Goal: Information Seeking & Learning: Learn about a topic

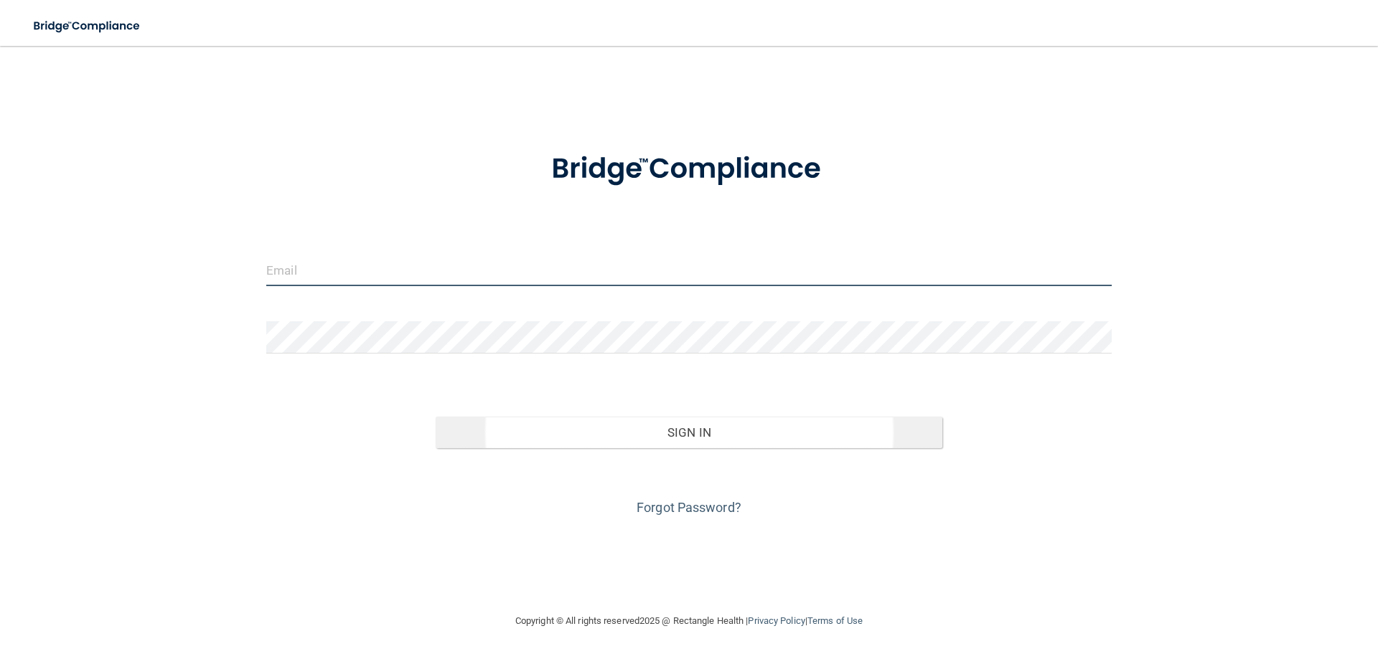
type input "[EMAIL_ADDRESS][DOMAIN_NAME]"
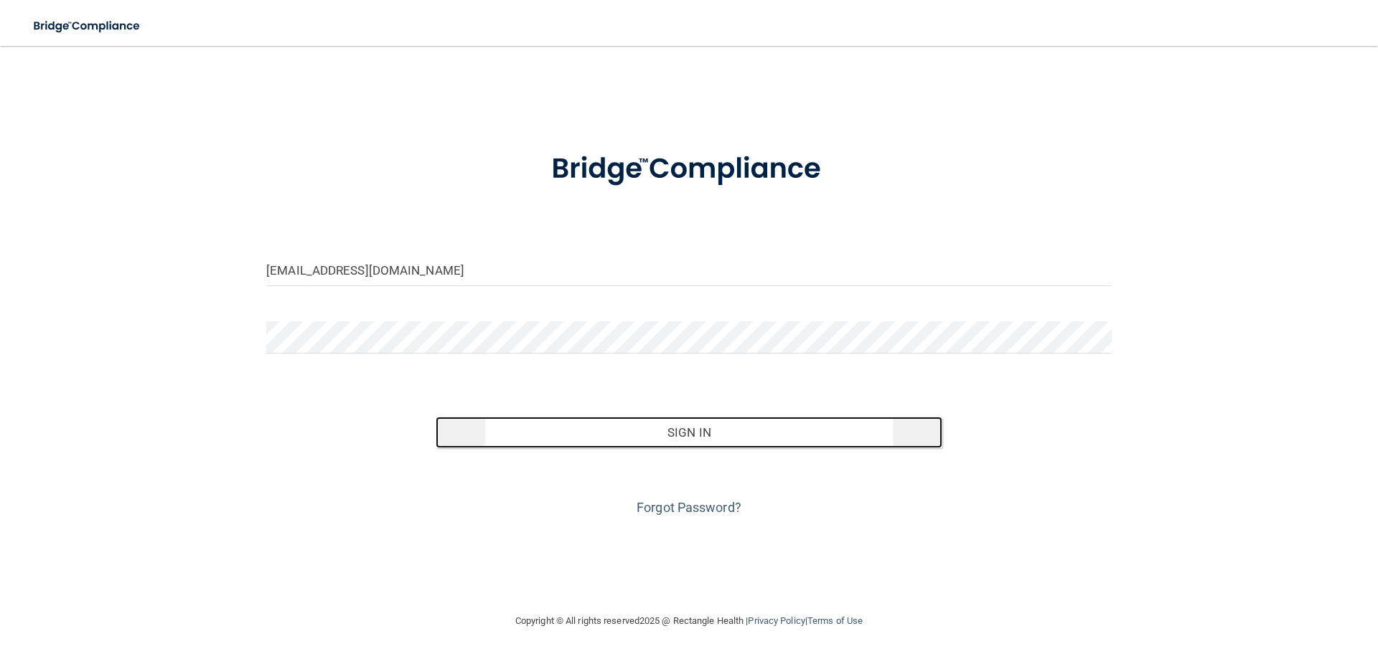
click at [728, 431] on button "Sign In" at bounding box center [689, 433] width 507 height 32
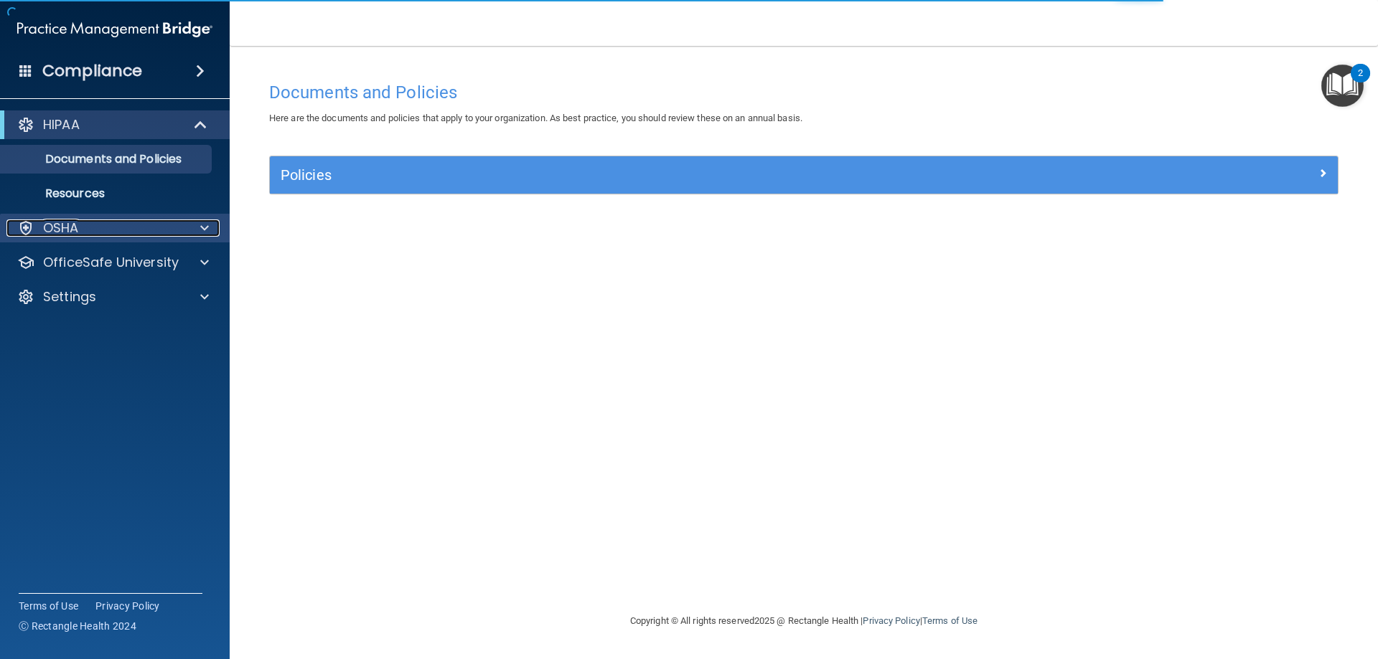
click at [166, 230] on div "OSHA" at bounding box center [95, 228] width 178 height 17
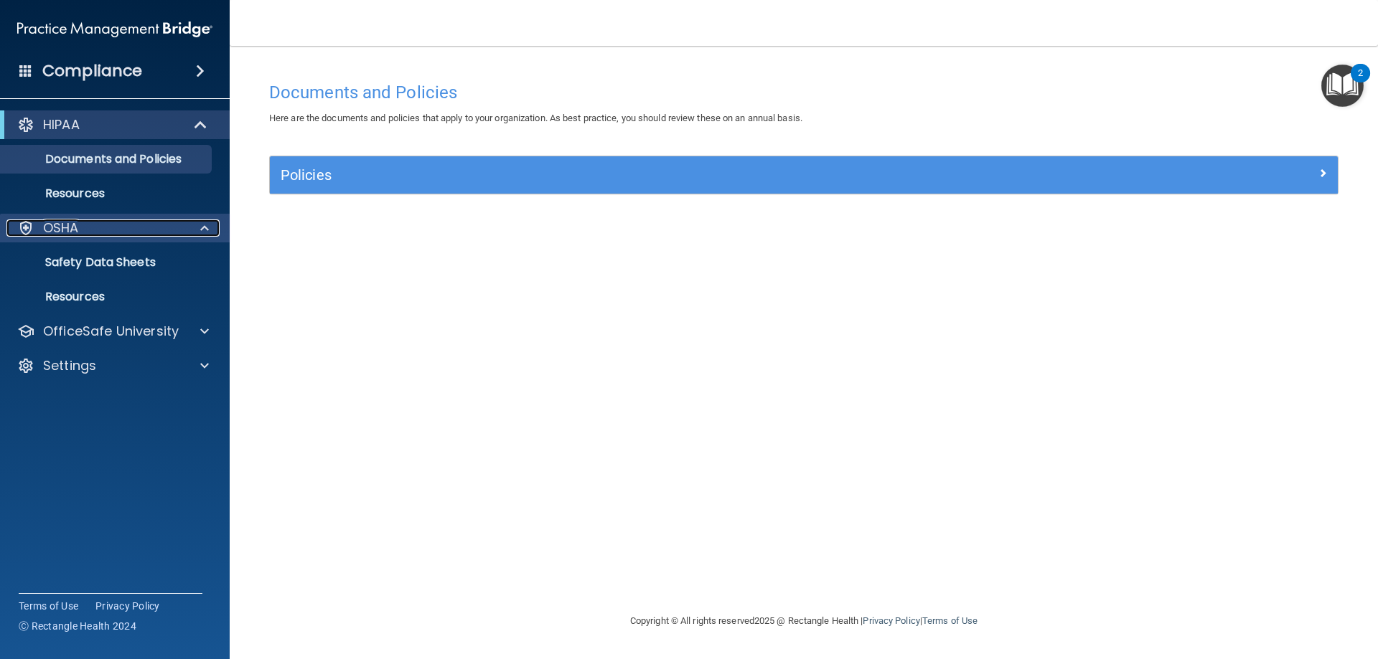
click at [97, 227] on div "OSHA" at bounding box center [95, 228] width 178 height 17
click at [77, 225] on p "OSHA" at bounding box center [61, 228] width 36 height 17
click at [69, 261] on p "Safety Data Sheets" at bounding box center [107, 262] width 196 height 14
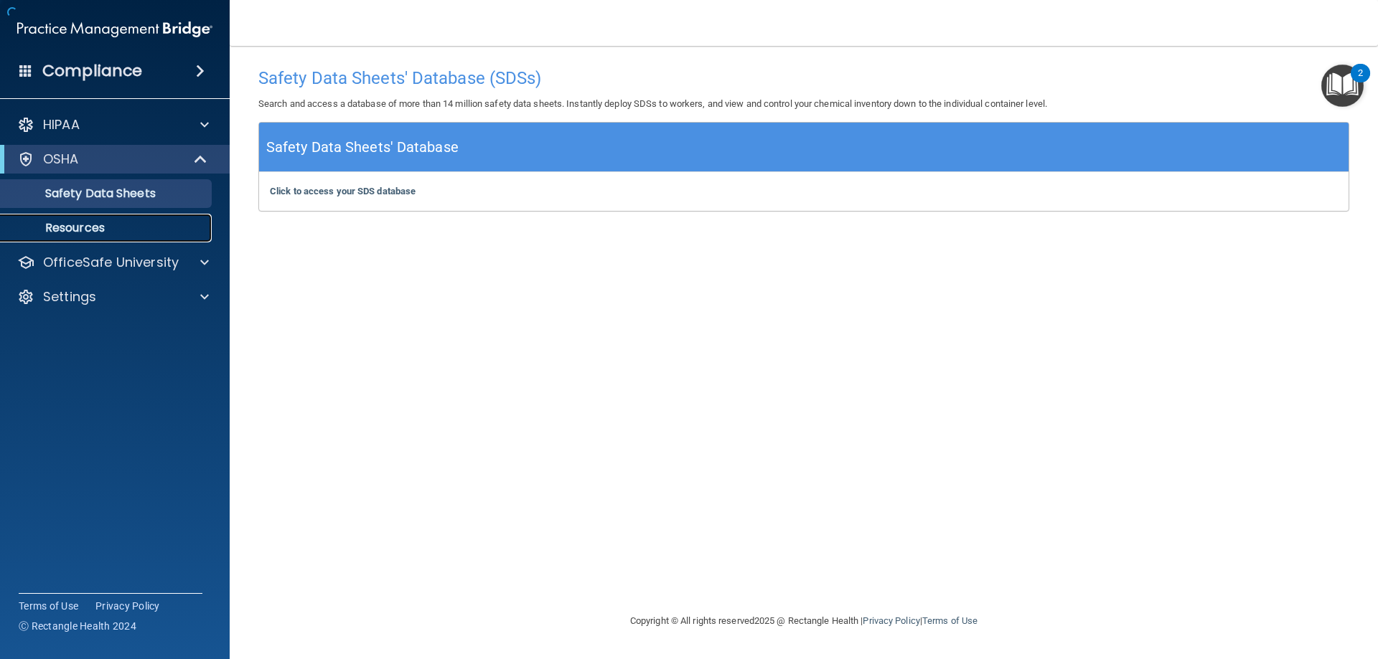
click at [81, 227] on p "Resources" at bounding box center [107, 228] width 196 height 14
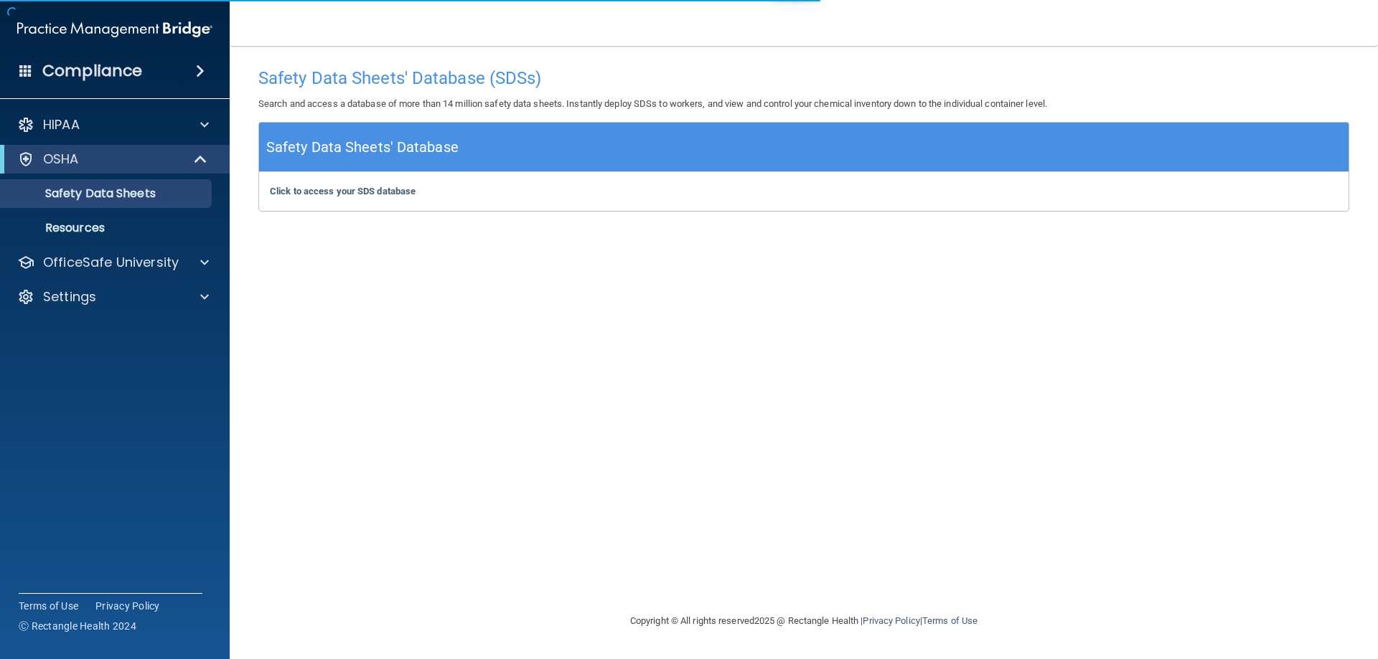
click at [95, 70] on h4 "Compliance" at bounding box center [92, 71] width 100 height 20
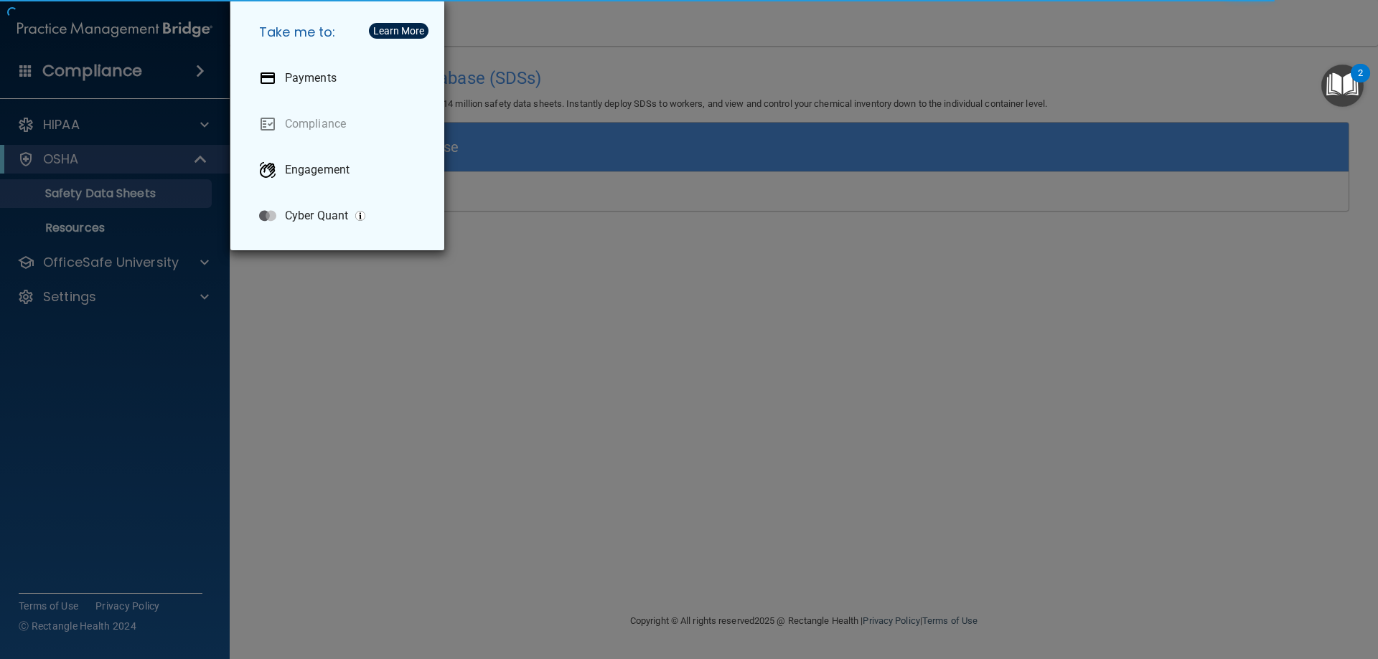
click at [74, 16] on div "Take me to: Payments Compliance Engagement Cyber Quant" at bounding box center [689, 329] width 1378 height 659
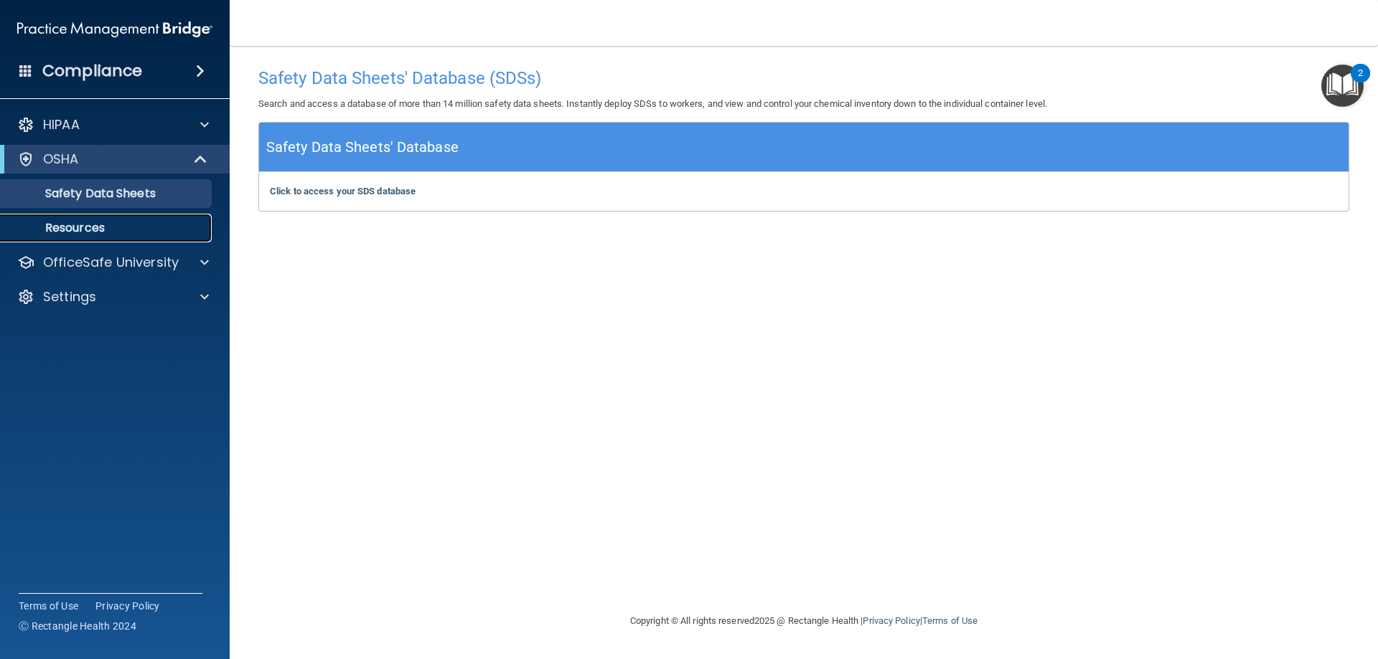
click at [100, 222] on p "Resources" at bounding box center [107, 228] width 196 height 14
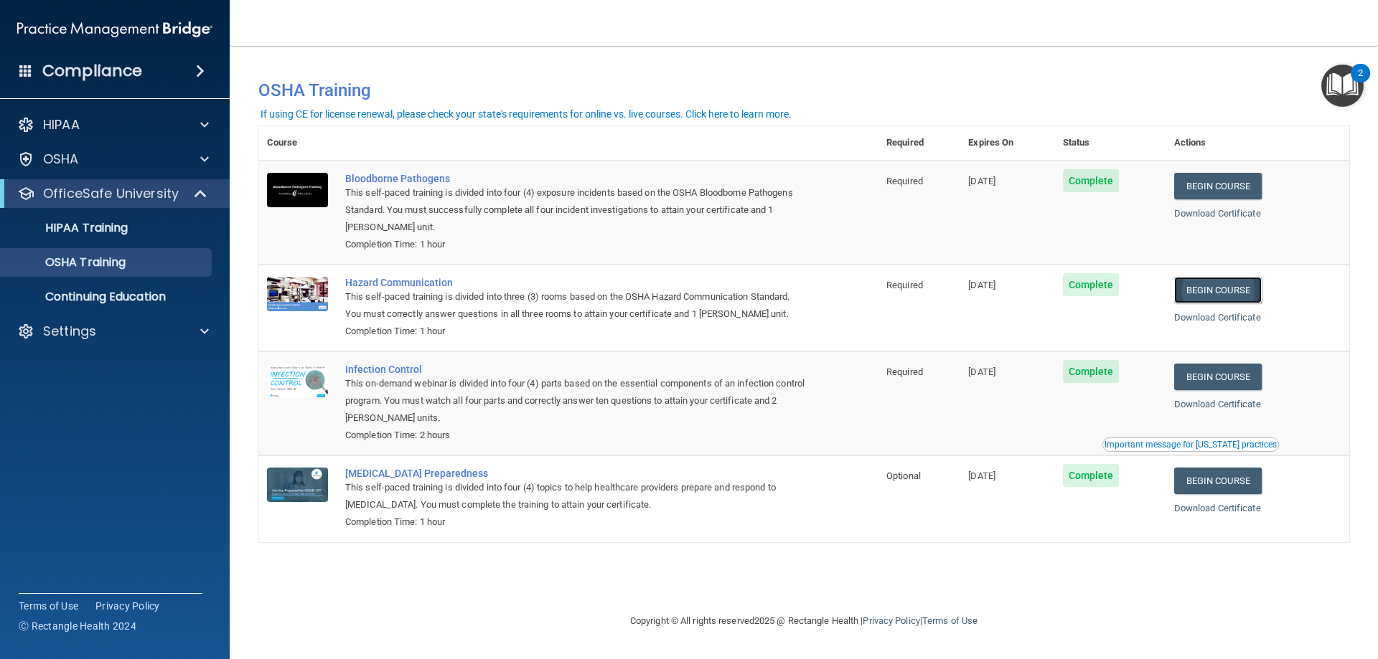
click at [1204, 287] on link "Begin Course" at bounding box center [1218, 290] width 88 height 27
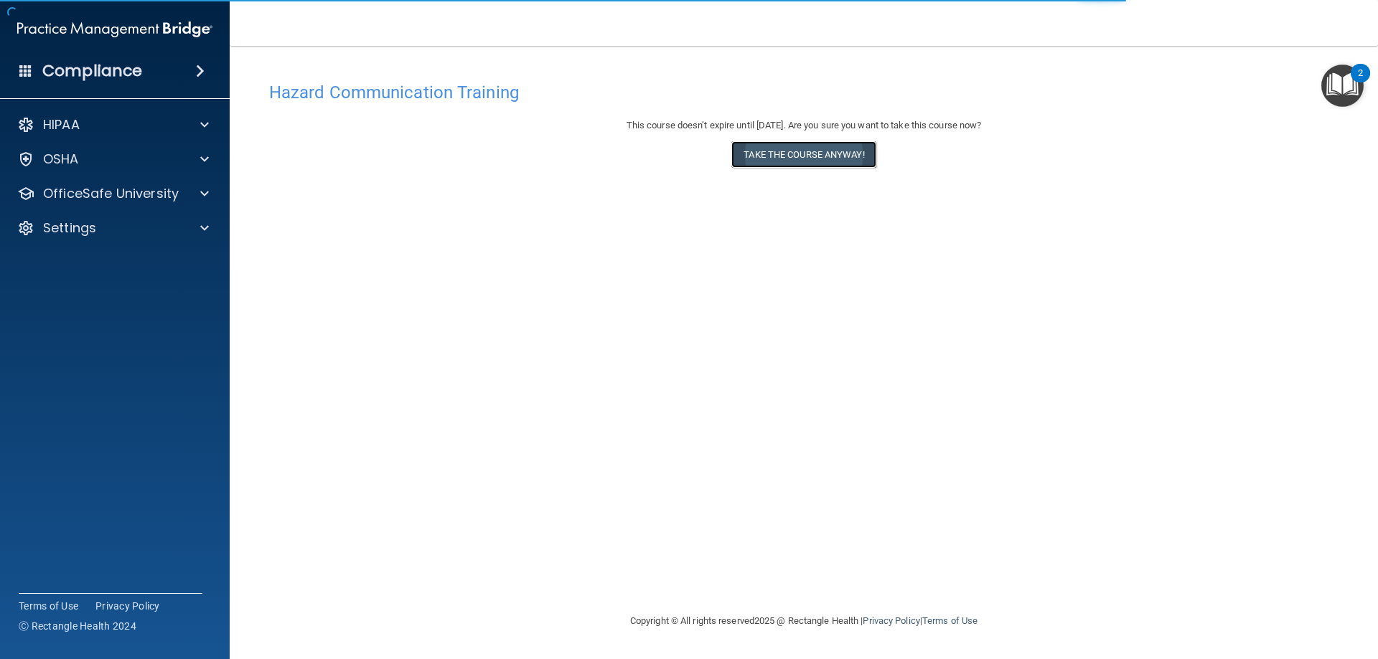
click at [801, 150] on button "Take the course anyway!" at bounding box center [803, 154] width 144 height 27
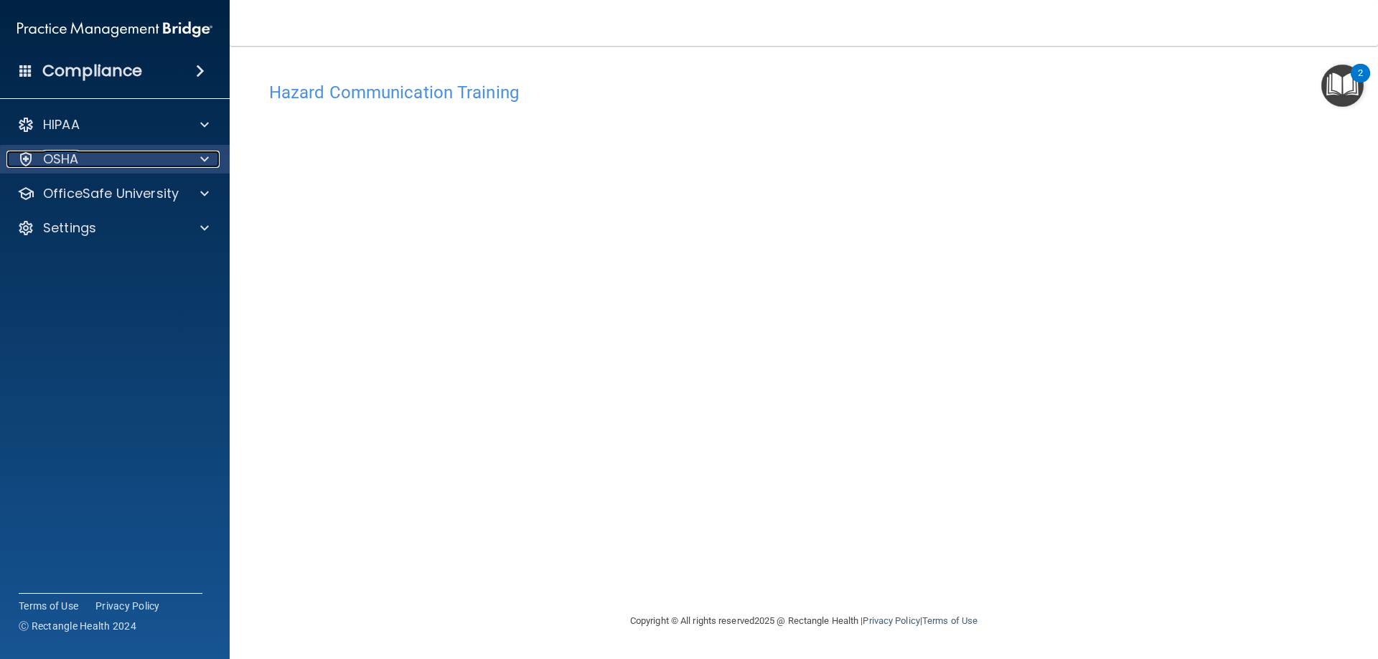
click at [153, 161] on div "OSHA" at bounding box center [95, 159] width 178 height 17
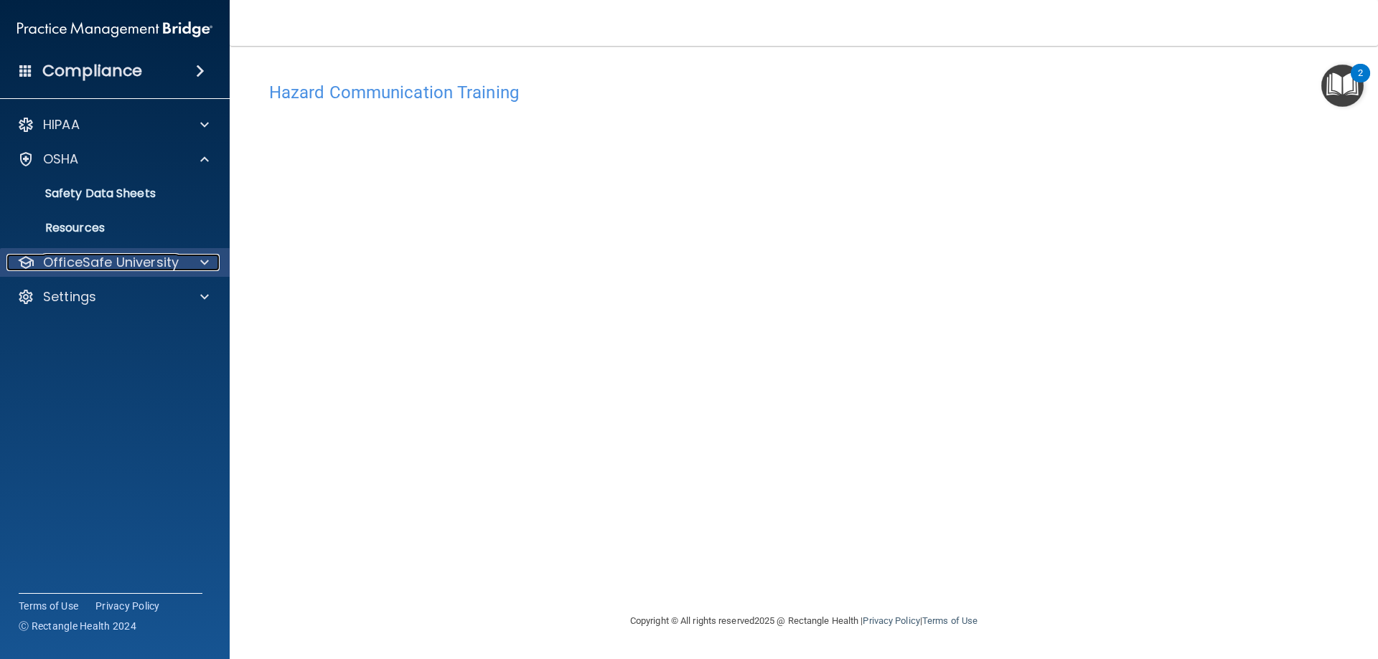
click at [140, 259] on p "OfficeSafe University" at bounding box center [111, 262] width 136 height 17
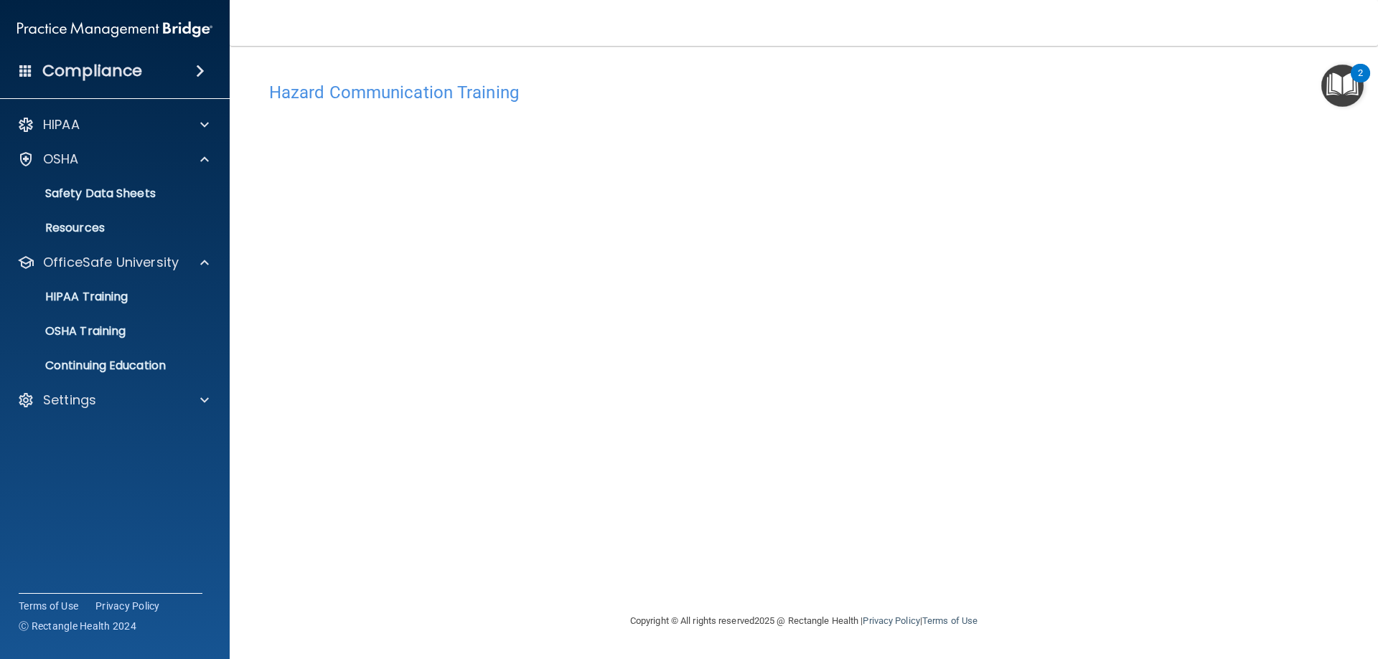
click at [115, 316] on ul "HIPAA Training OSHA Training Continuing Education" at bounding box center [116, 328] width 260 height 103
click at [108, 338] on p "OSHA Training" at bounding box center [67, 331] width 116 height 14
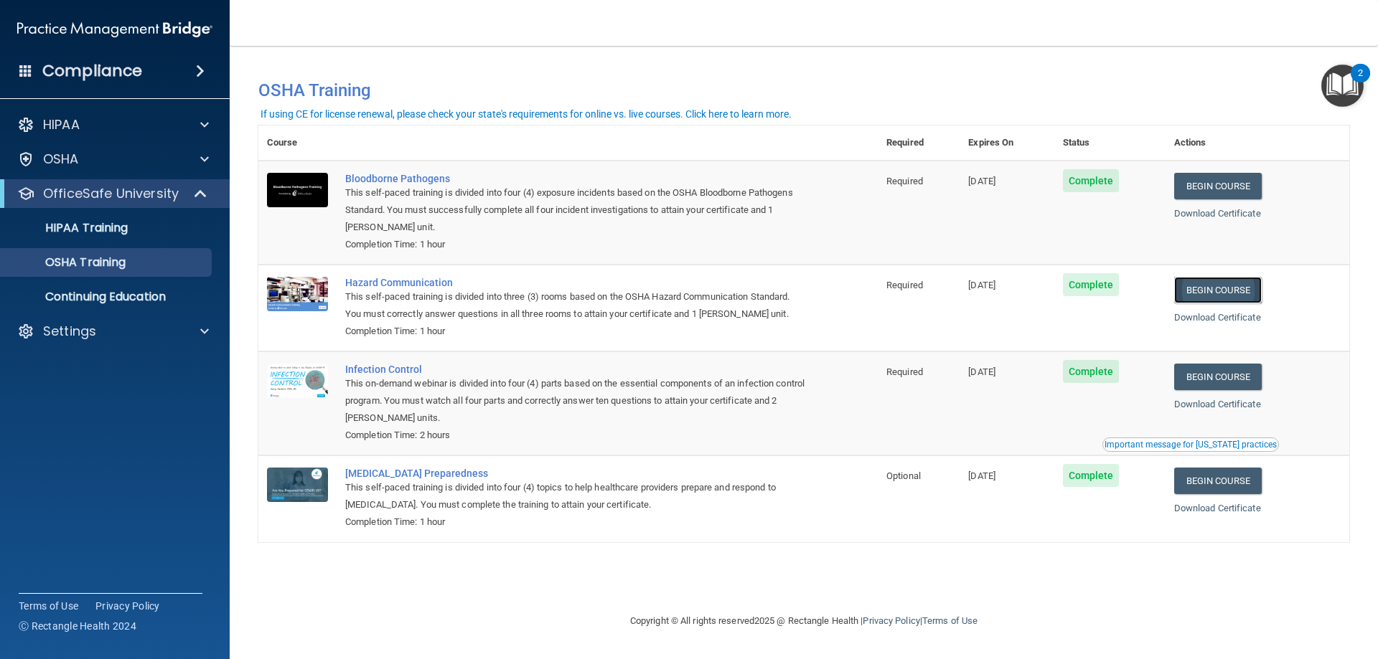
click at [1233, 295] on link "Begin Course" at bounding box center [1218, 290] width 88 height 27
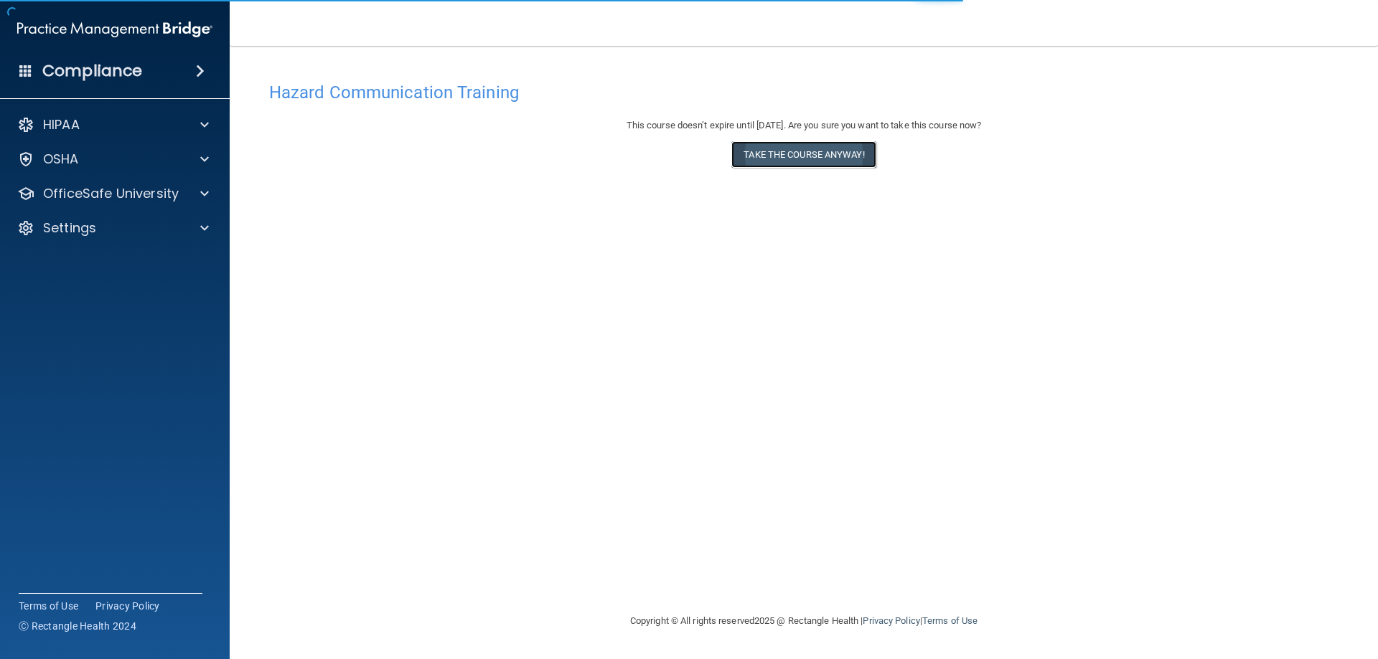
click at [854, 155] on button "Take the course anyway!" at bounding box center [803, 154] width 144 height 27
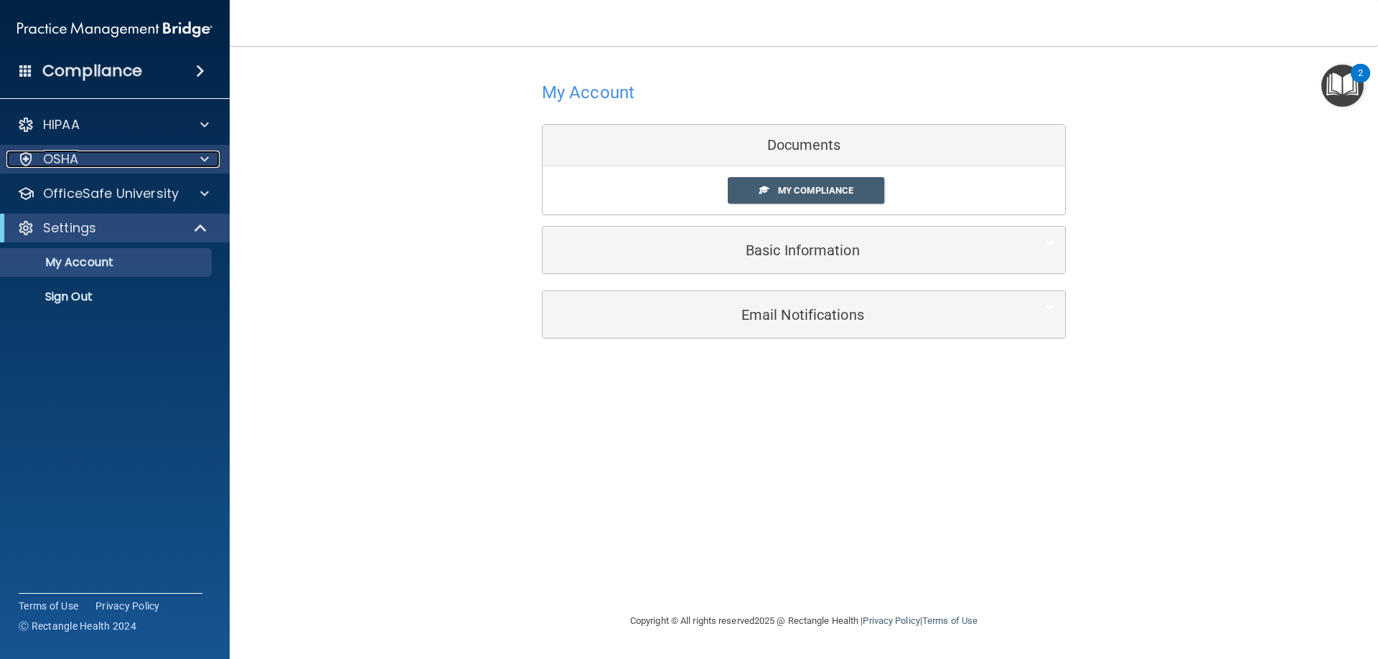
click at [94, 156] on div "OSHA" at bounding box center [95, 159] width 178 height 17
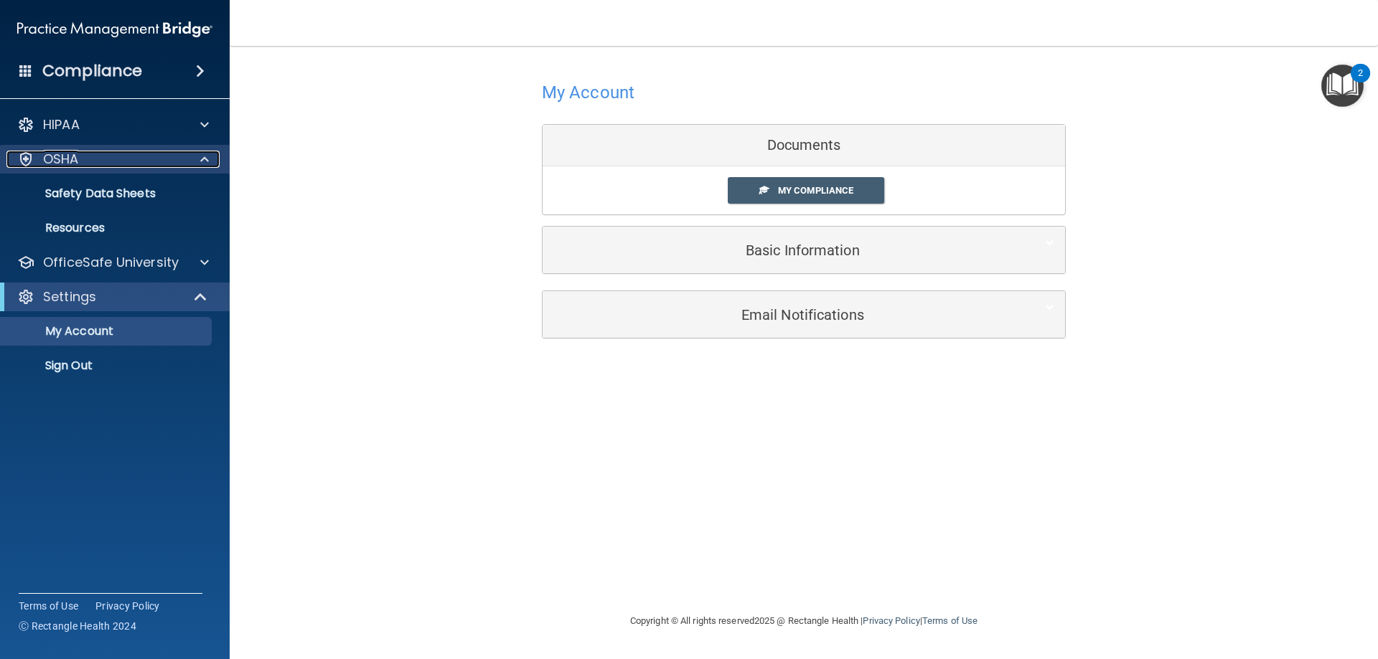
click at [65, 156] on p "OSHA" at bounding box center [61, 159] width 36 height 17
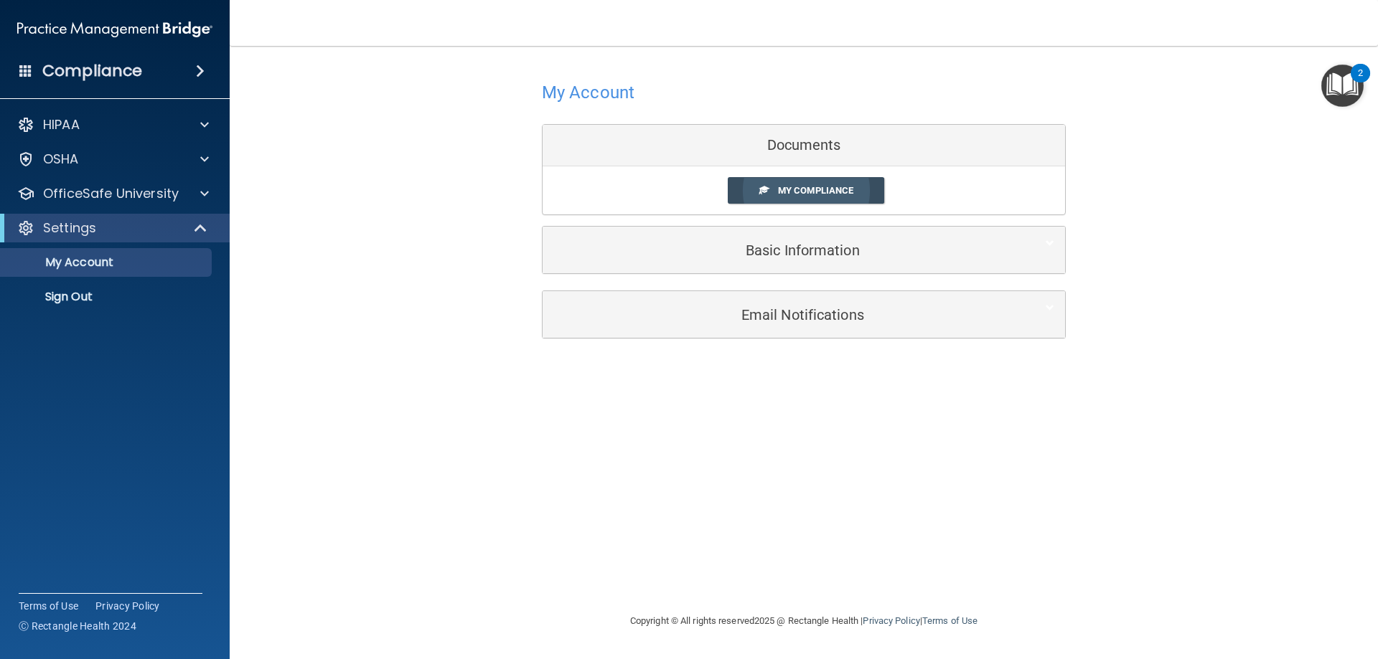
click at [809, 187] on span "My Compliance" at bounding box center [815, 190] width 75 height 11
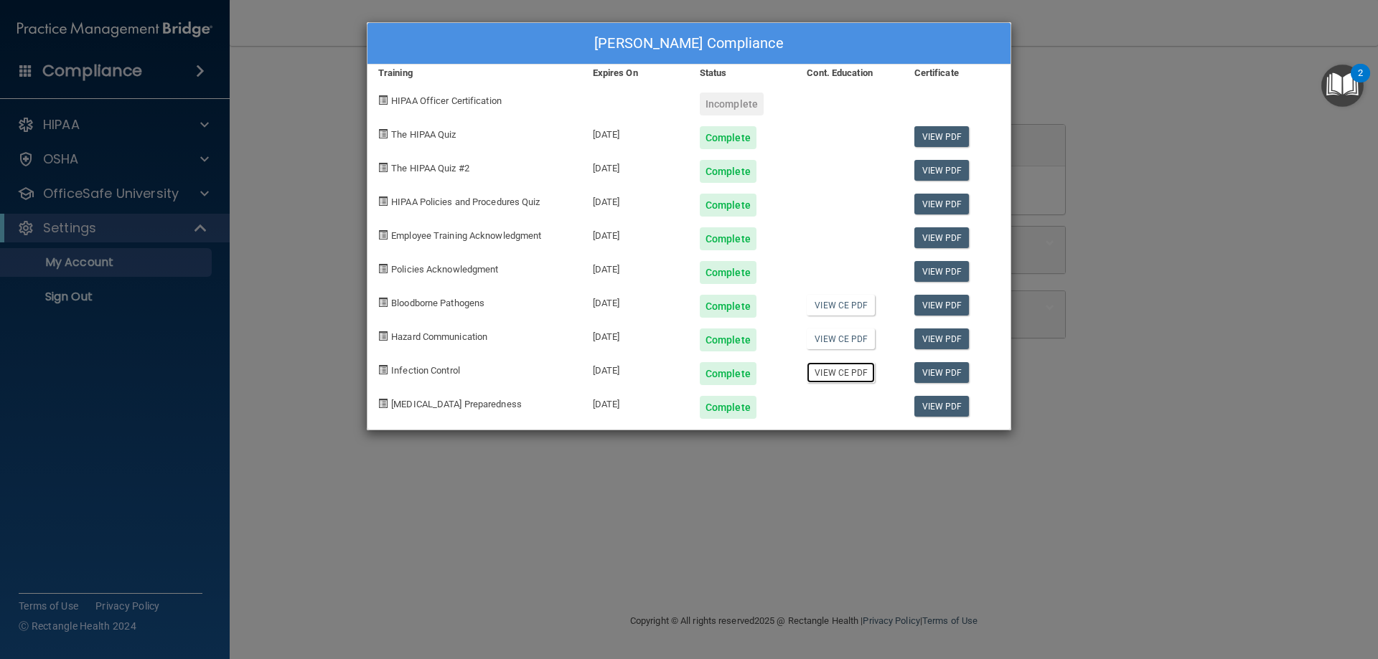
click at [839, 373] on link "View CE PDF" at bounding box center [840, 372] width 68 height 21
click at [289, 138] on div "Nancy Rosas's Compliance Training Expires On Status Cont. Education Certificate…" at bounding box center [689, 329] width 1378 height 659
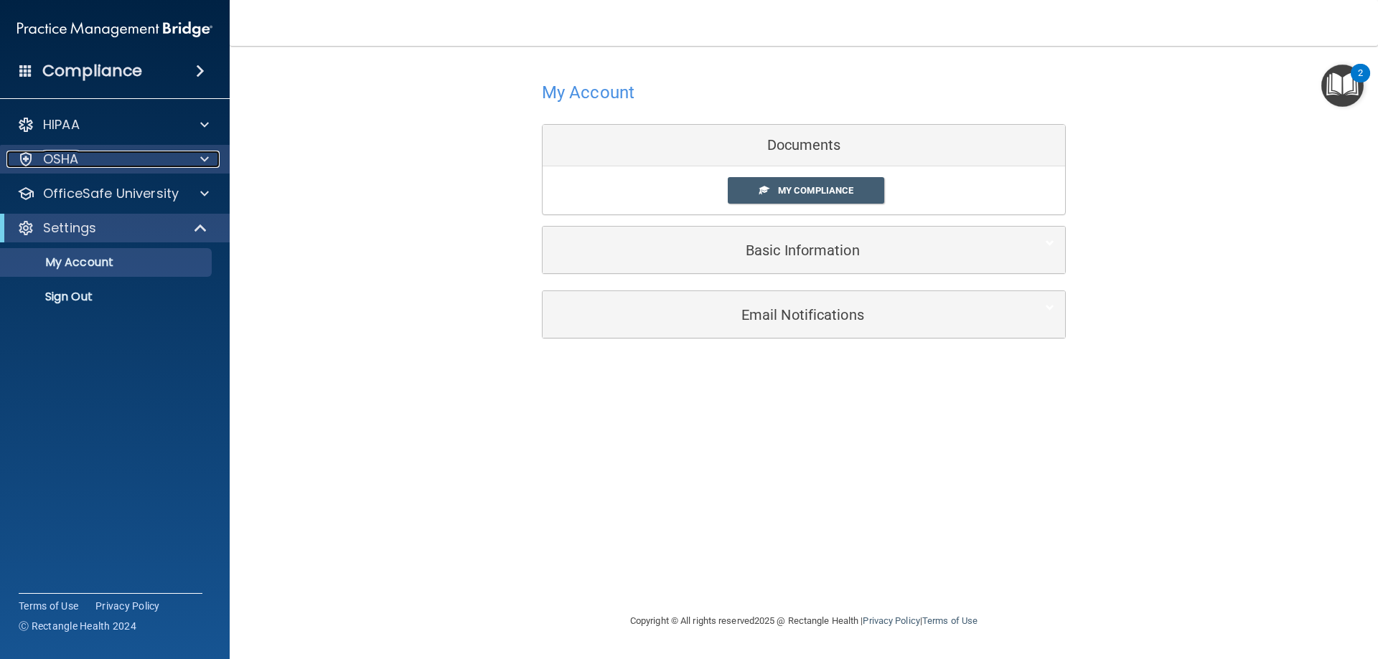
click at [72, 161] on p "OSHA" at bounding box center [61, 159] width 36 height 17
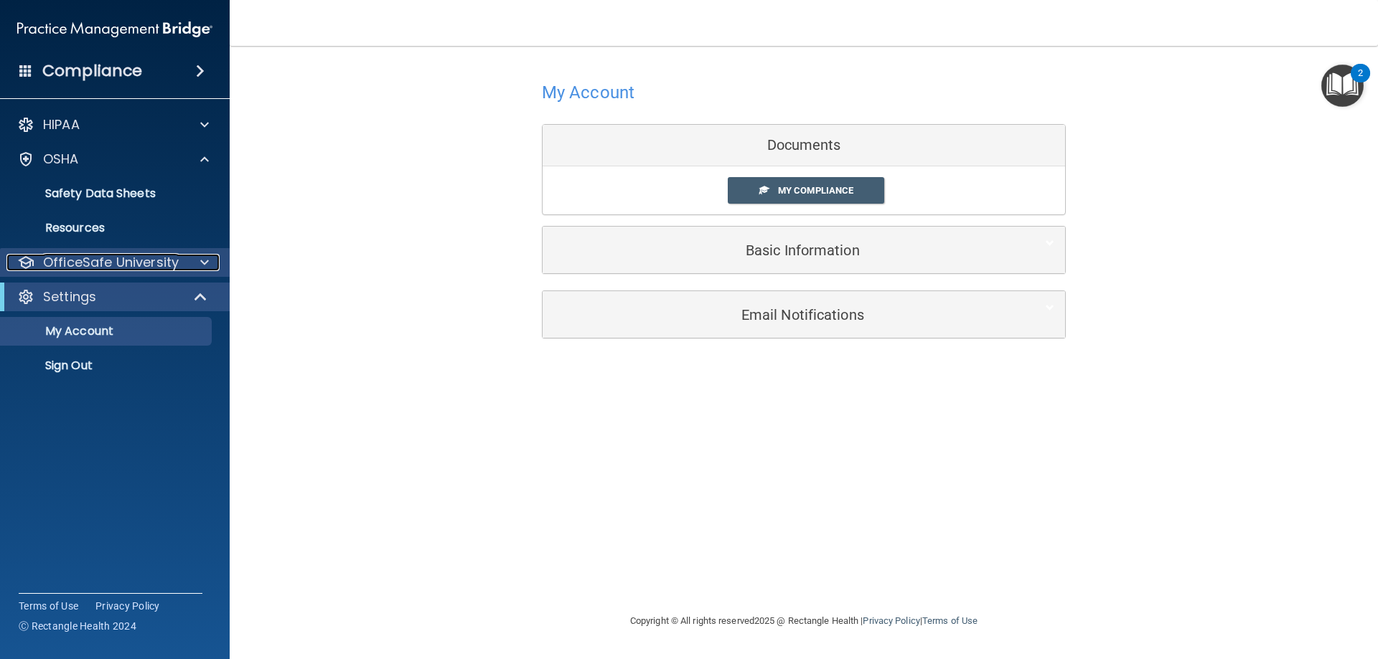
click at [64, 264] on p "OfficeSafe University" at bounding box center [111, 262] width 136 height 17
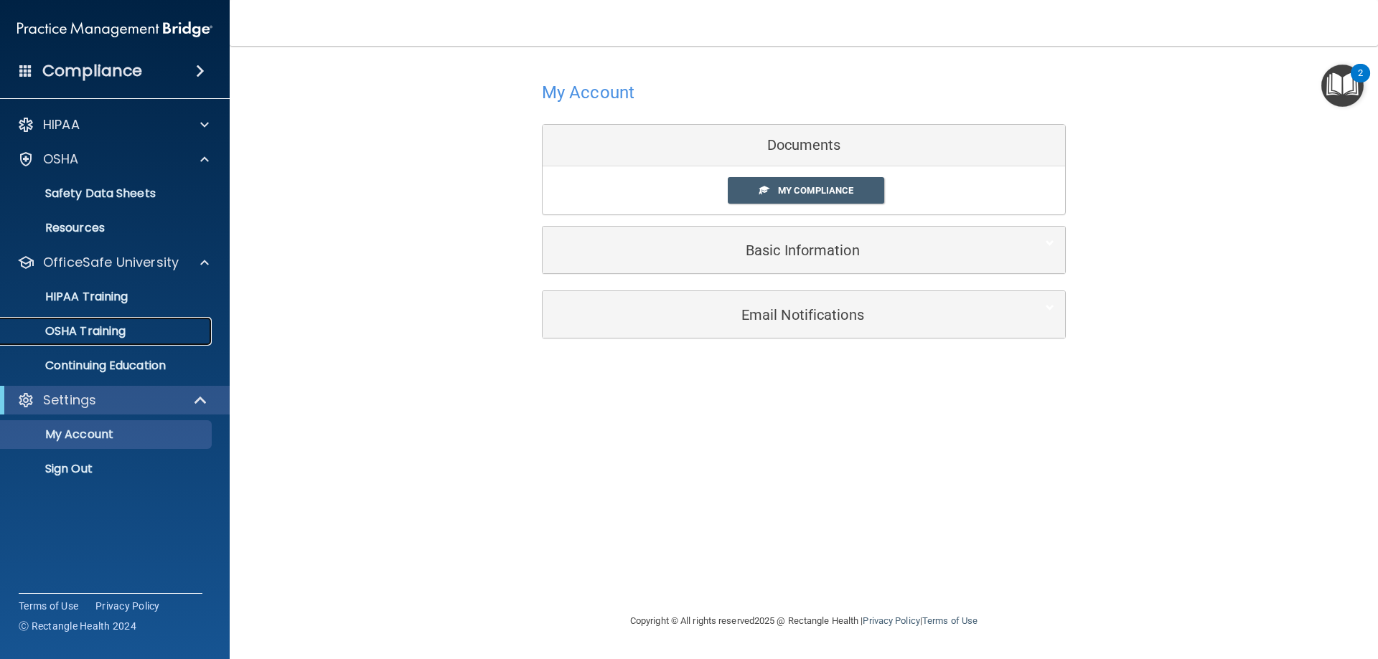
click at [54, 326] on p "OSHA Training" at bounding box center [67, 331] width 116 height 14
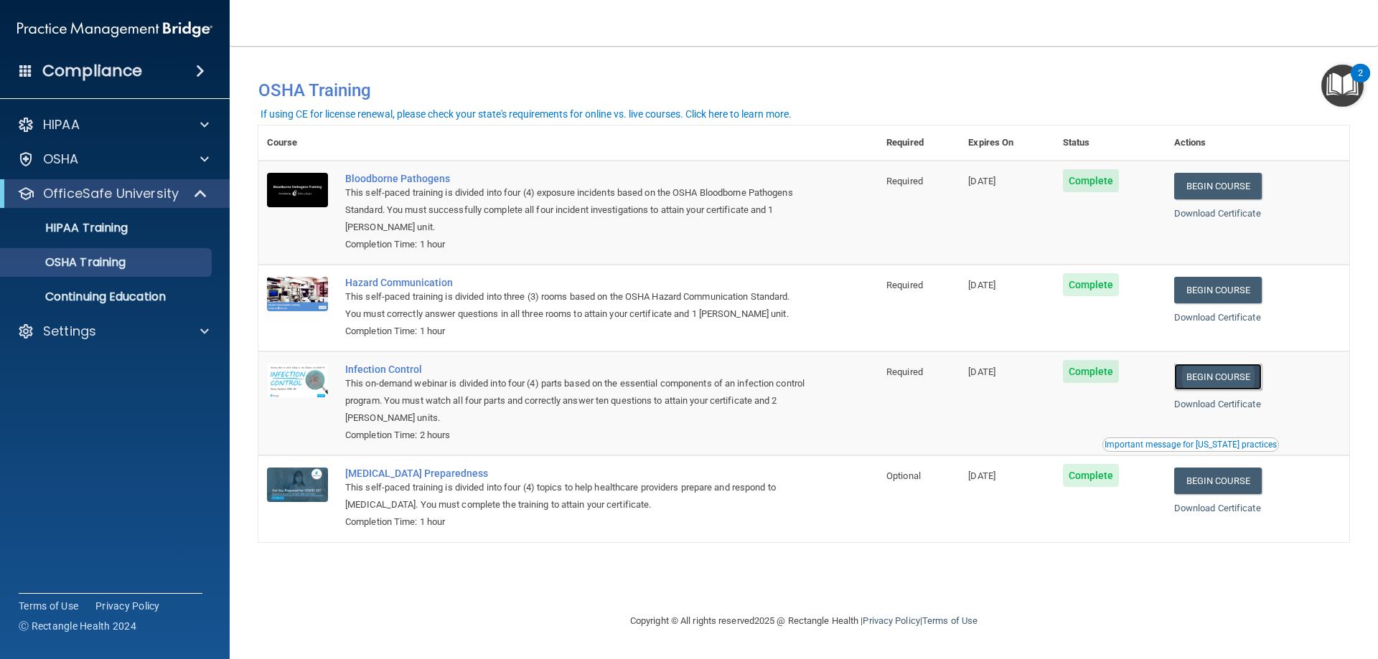
click at [1231, 378] on link "Begin Course" at bounding box center [1218, 377] width 88 height 27
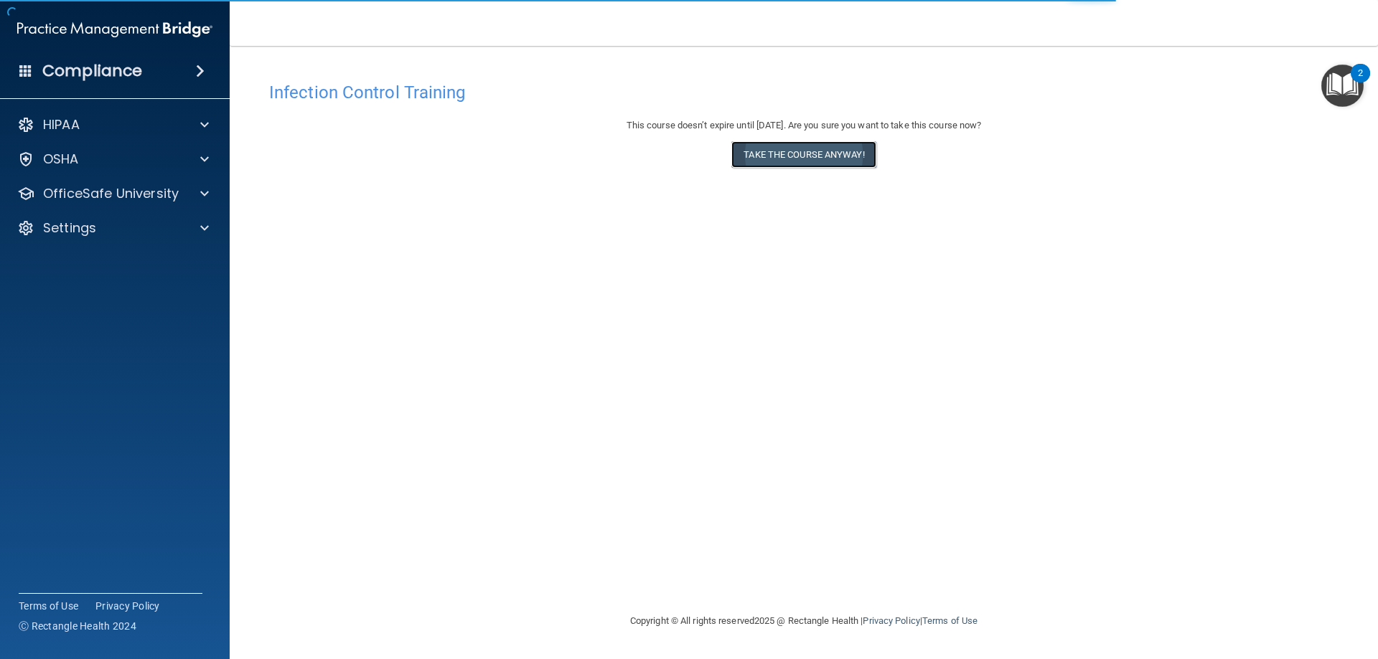
click at [778, 146] on button "Take the course anyway!" at bounding box center [803, 154] width 144 height 27
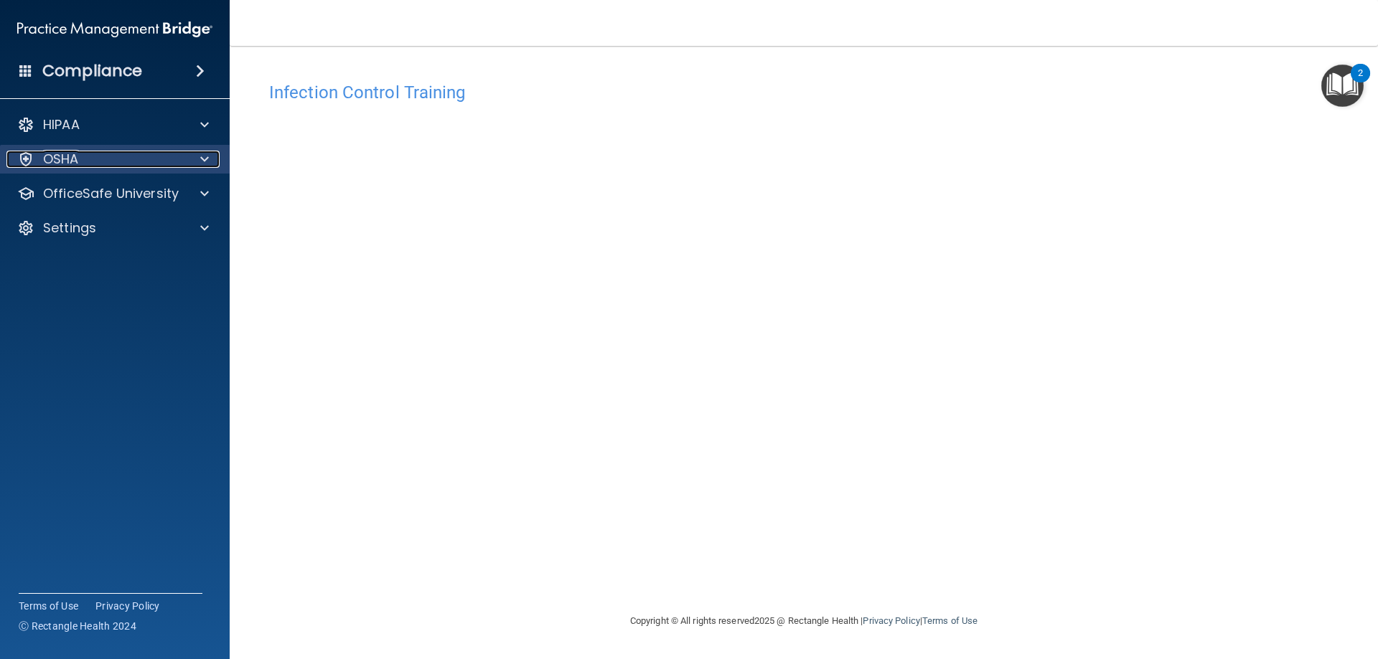
click at [80, 161] on div "OSHA" at bounding box center [95, 159] width 178 height 17
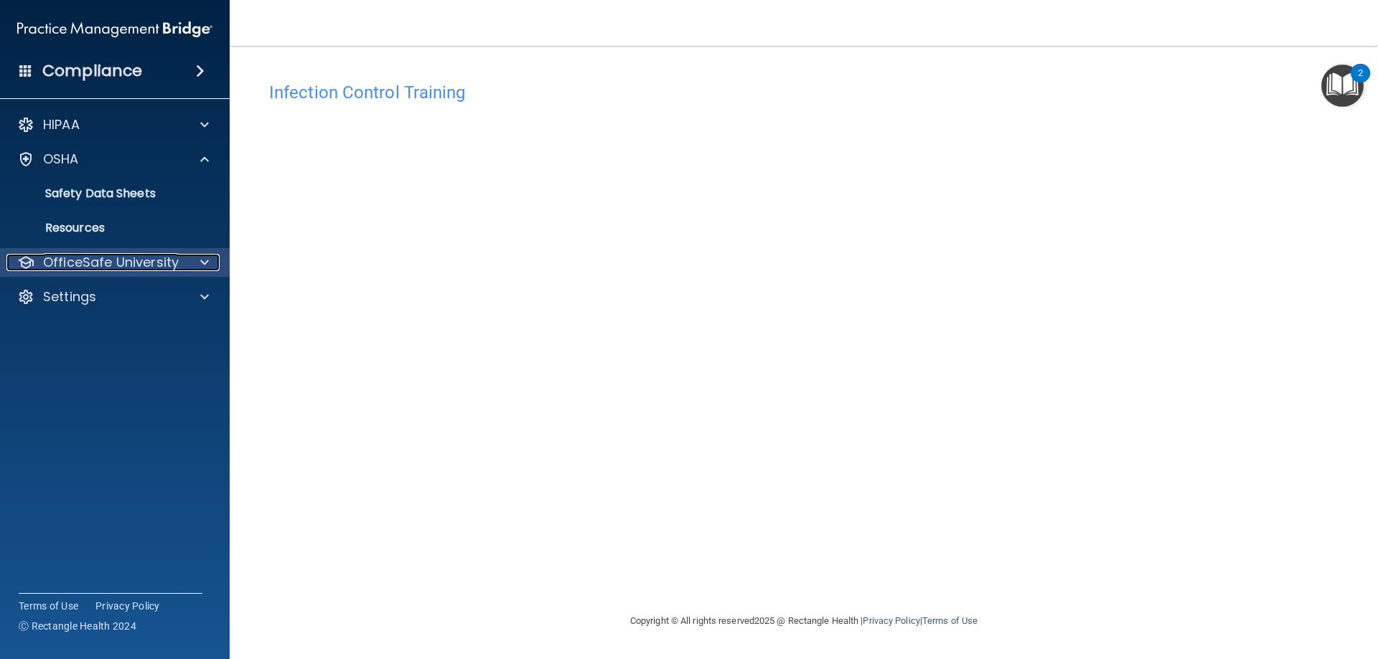
click at [94, 260] on p "OfficeSafe University" at bounding box center [111, 262] width 136 height 17
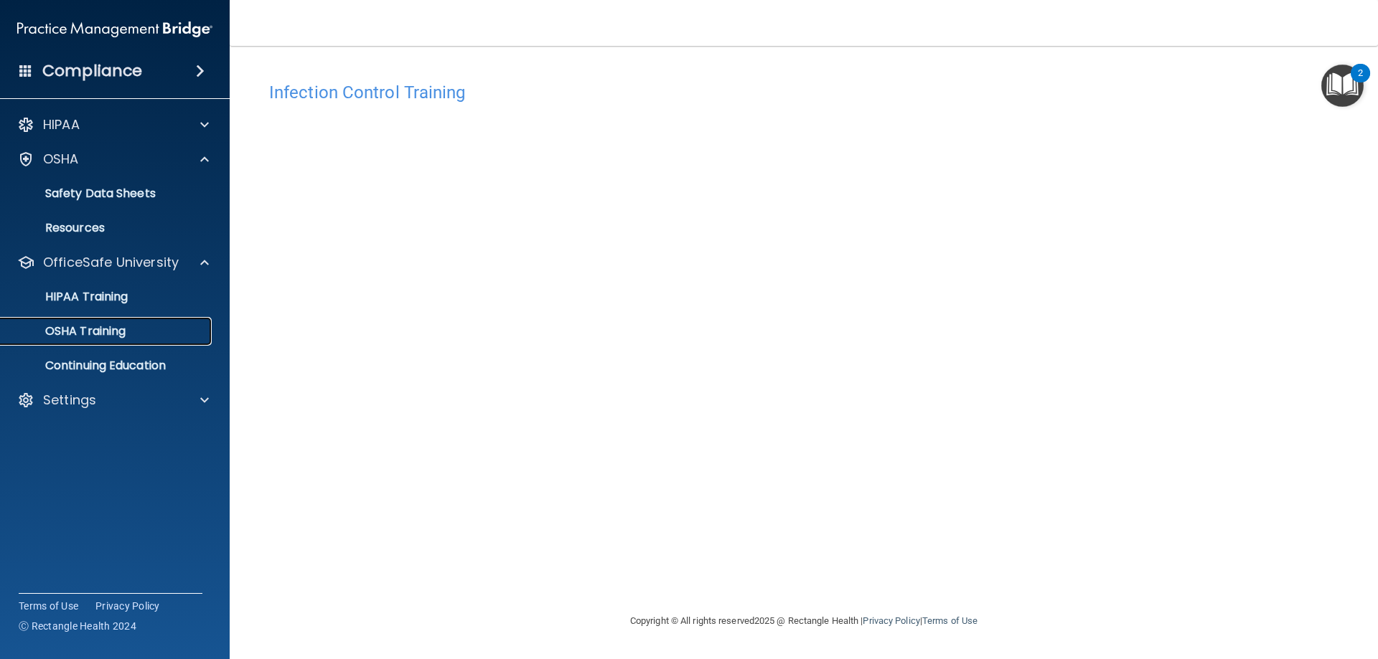
drag, startPoint x: 100, startPoint y: 329, endPoint x: 112, endPoint y: 326, distance: 12.4
click at [100, 329] on p "OSHA Training" at bounding box center [67, 331] width 116 height 14
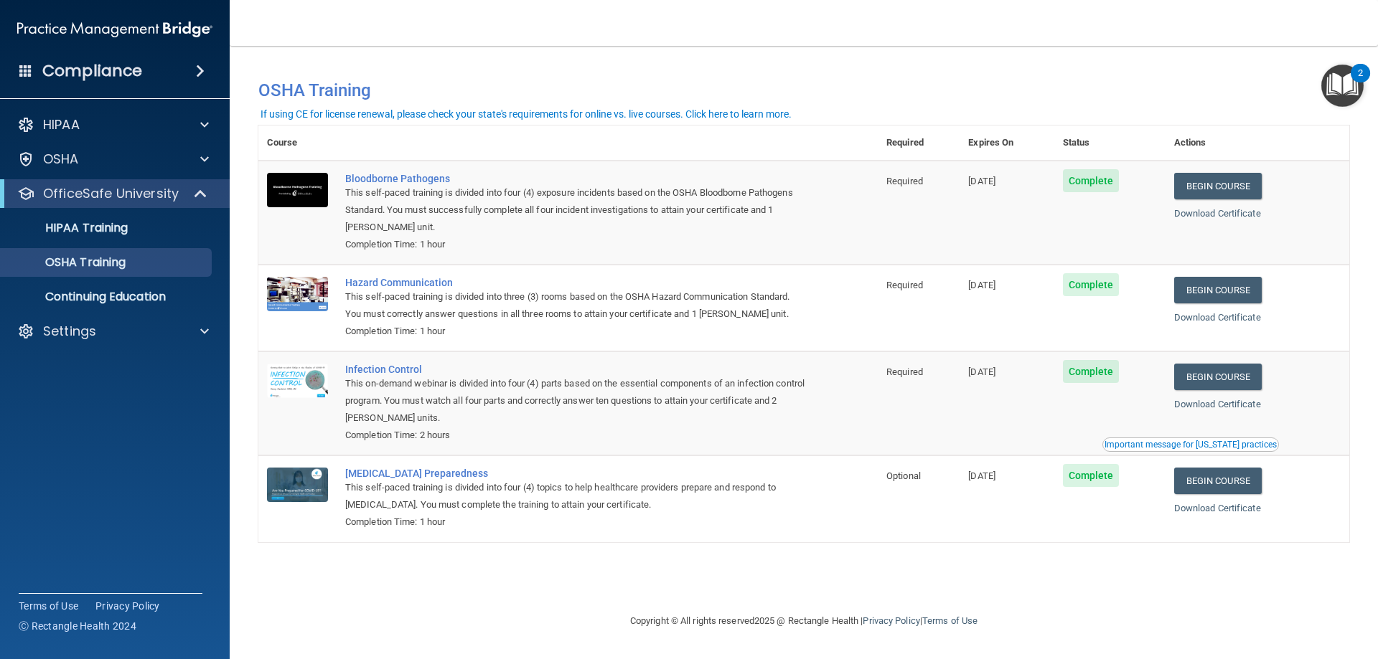
click at [96, 213] on ul "HIPAA Training OSHA Training Continuing Education" at bounding box center [116, 259] width 260 height 103
click at [100, 225] on p "HIPAA Training" at bounding box center [68, 228] width 118 height 14
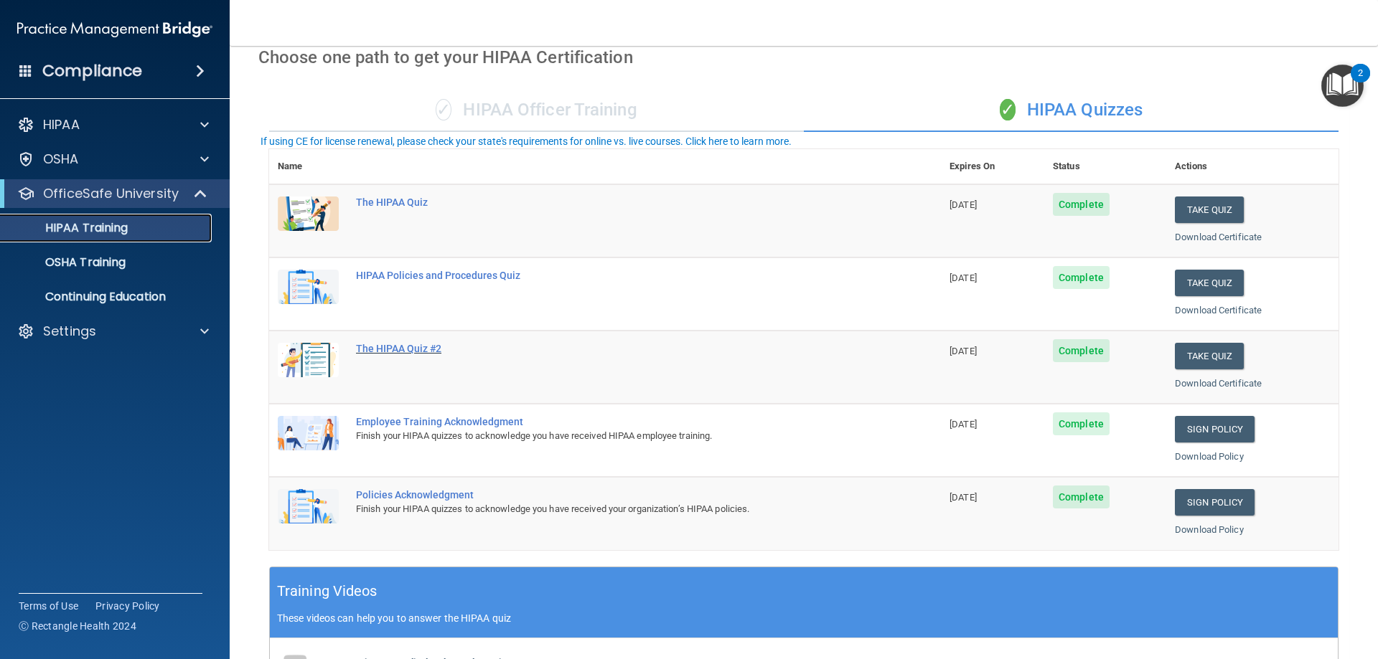
scroll to position [287, 0]
